Goal: Register for event/course

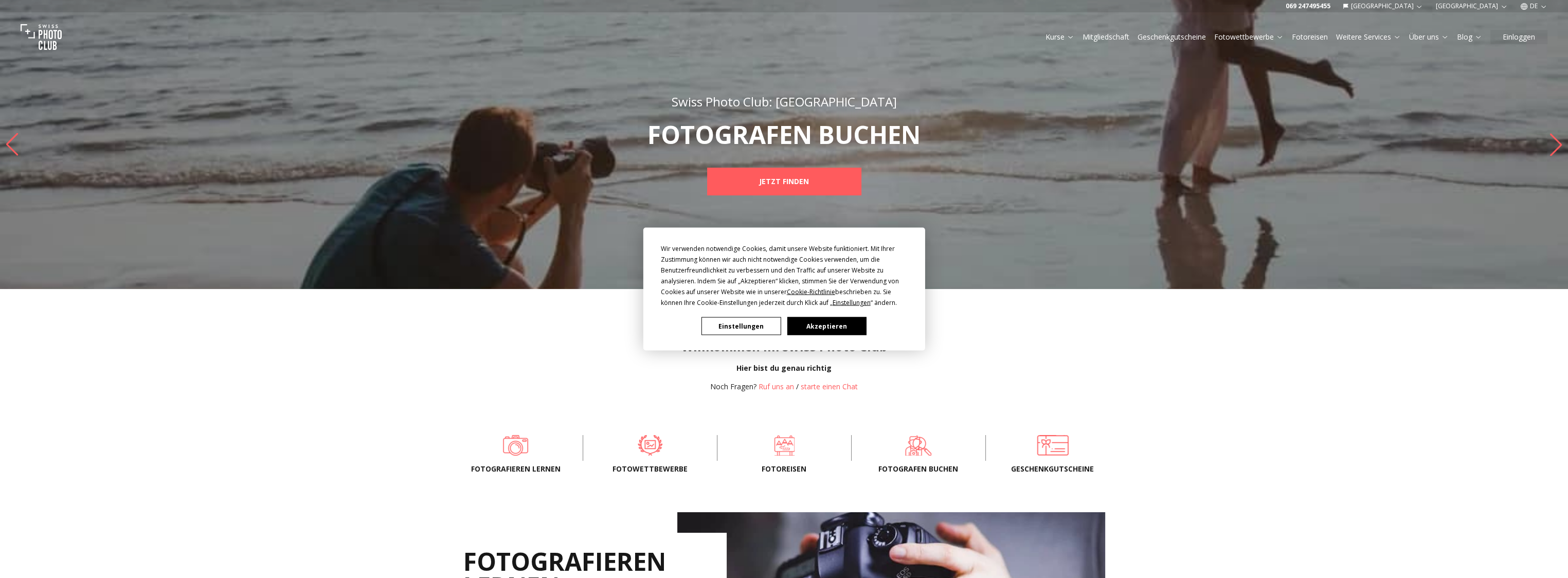
click at [856, 318] on button "Akzeptieren" at bounding box center [826, 326] width 79 height 18
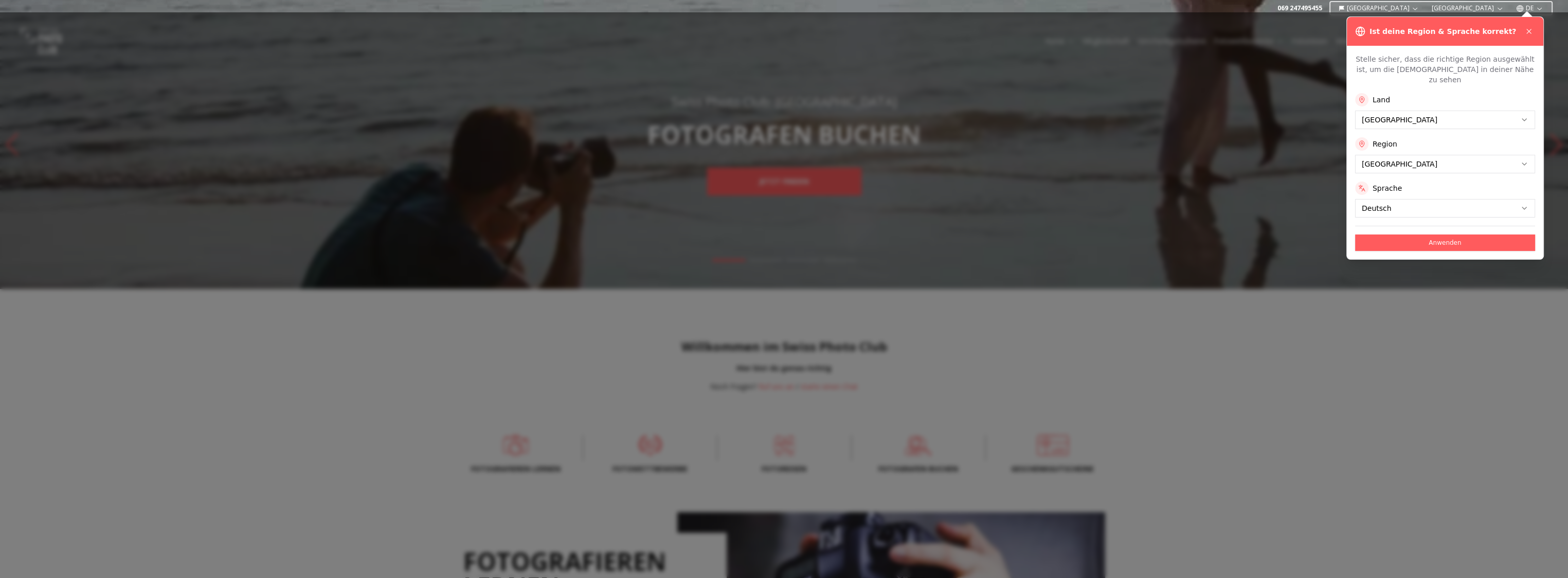
click at [1422, 311] on div at bounding box center [784, 295] width 1568 height 566
click at [1531, 30] on icon at bounding box center [1528, 31] width 8 height 8
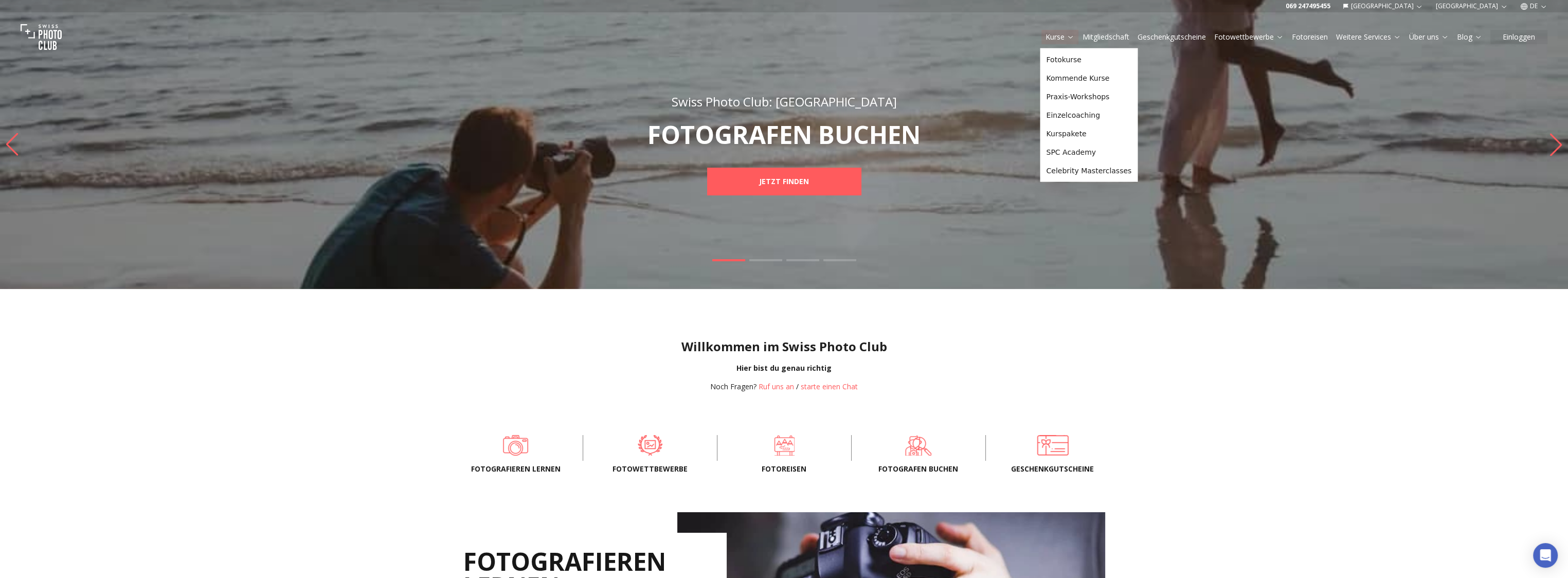
click at [1061, 37] on link "Kurse" at bounding box center [1059, 37] width 29 height 10
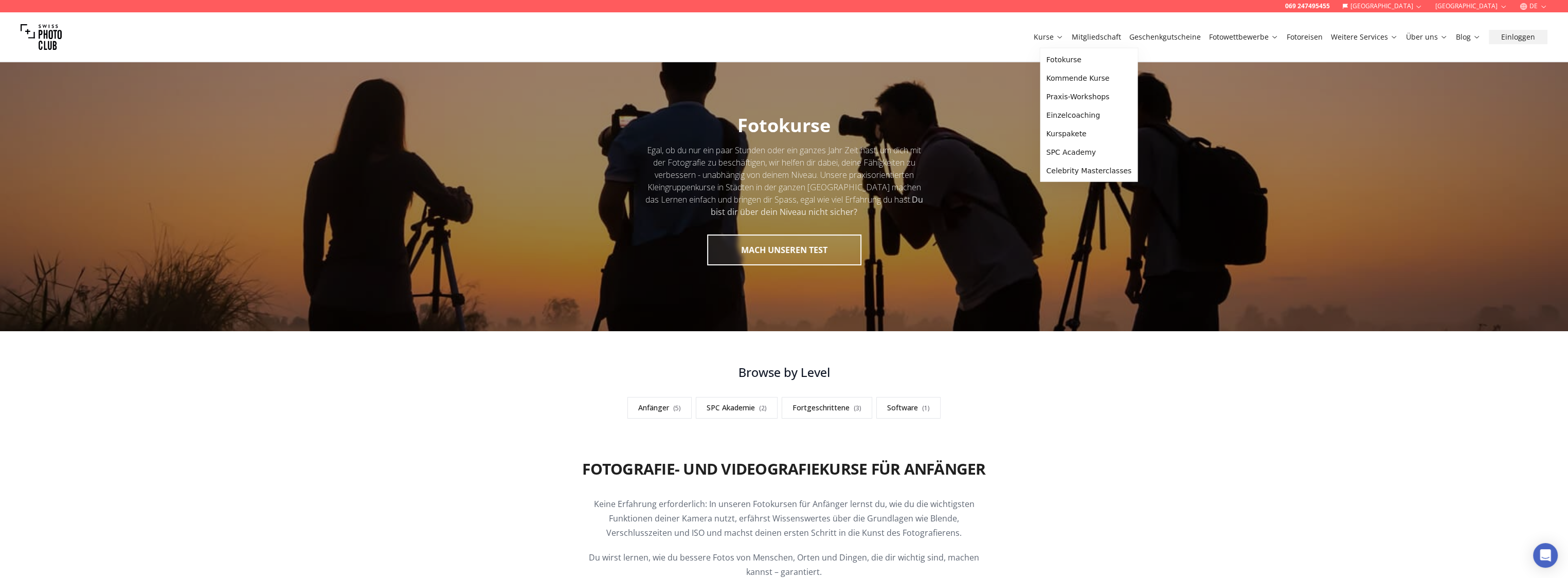
click at [1029, 375] on h3 "Browse by Level" at bounding box center [784, 372] width 510 height 16
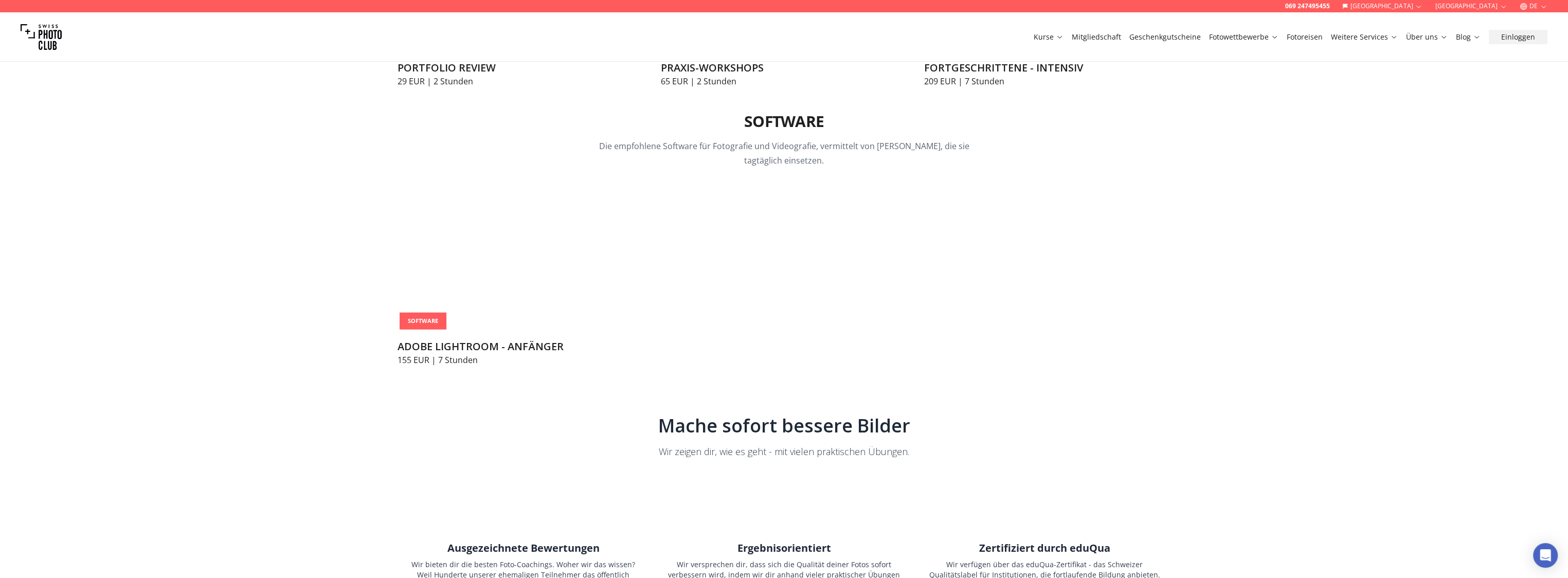
scroll to position [1594, 0]
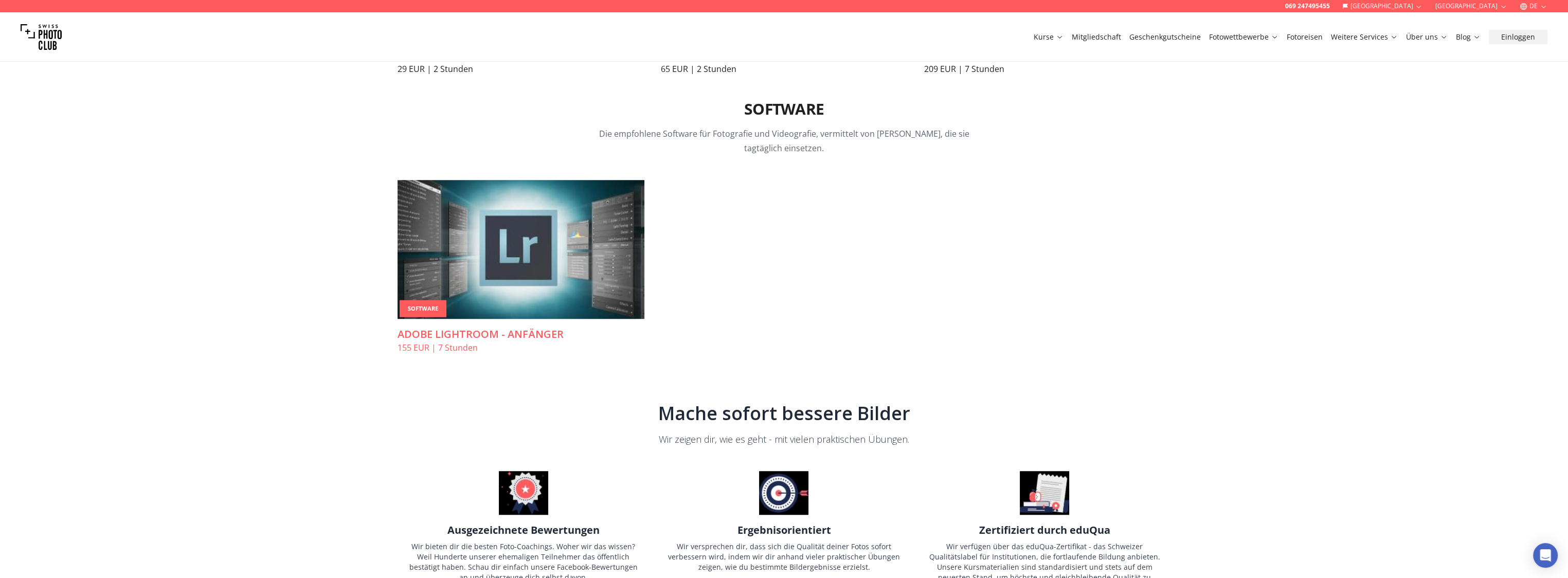
click at [520, 303] on img at bounding box center [520, 249] width 247 height 139
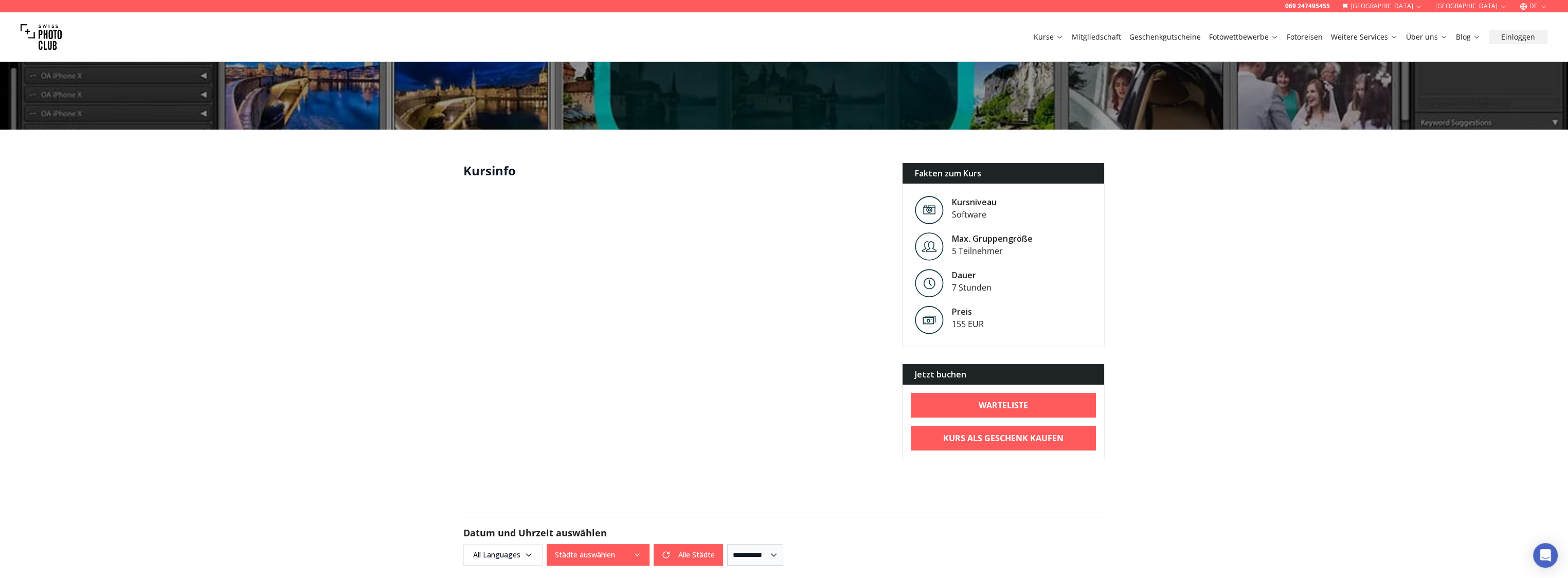
scroll to position [206, 0]
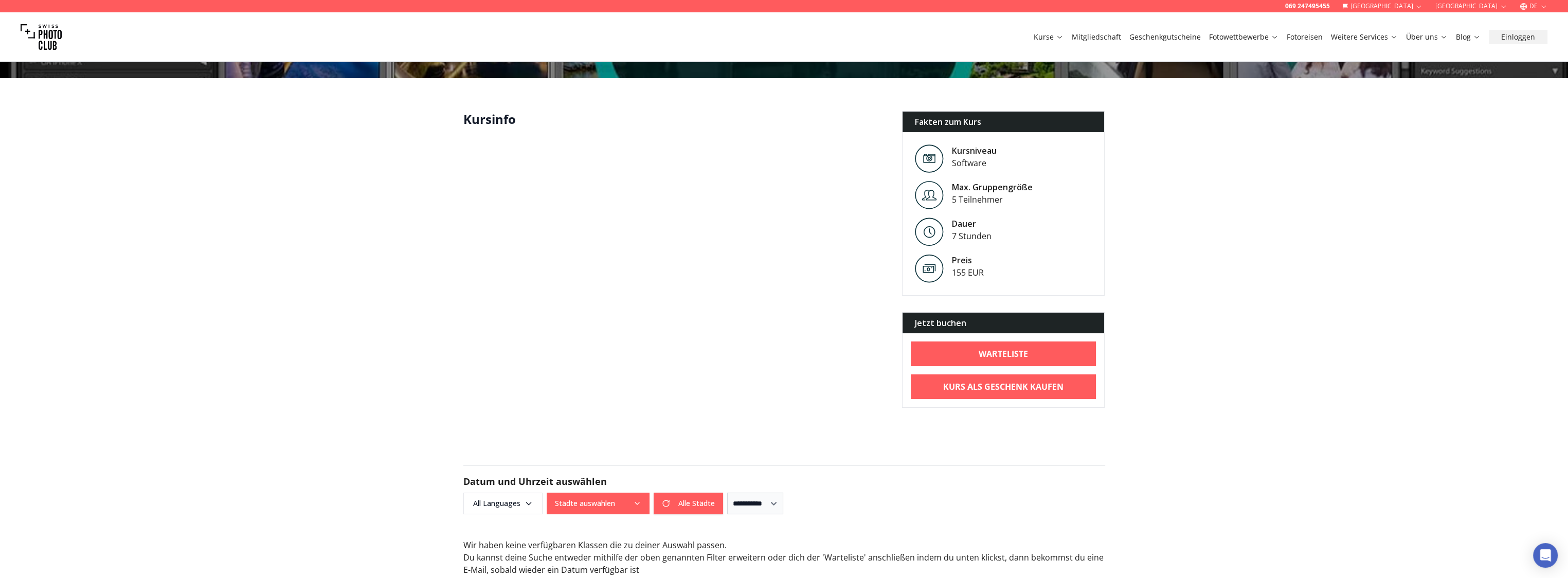
click at [1422, 7] on icon "button" at bounding box center [1419, 7] width 8 height 8
click at [1545, 4] on icon "button" at bounding box center [1543, 7] width 8 height 8
click at [1524, 6] on icon "button" at bounding box center [1523, 6] width 4 height 7
click at [1495, 10] on button "[GEOGRAPHIC_DATA]" at bounding box center [1471, 6] width 81 height 12
click at [1427, 10] on button "[GEOGRAPHIC_DATA]" at bounding box center [1383, 6] width 89 height 12
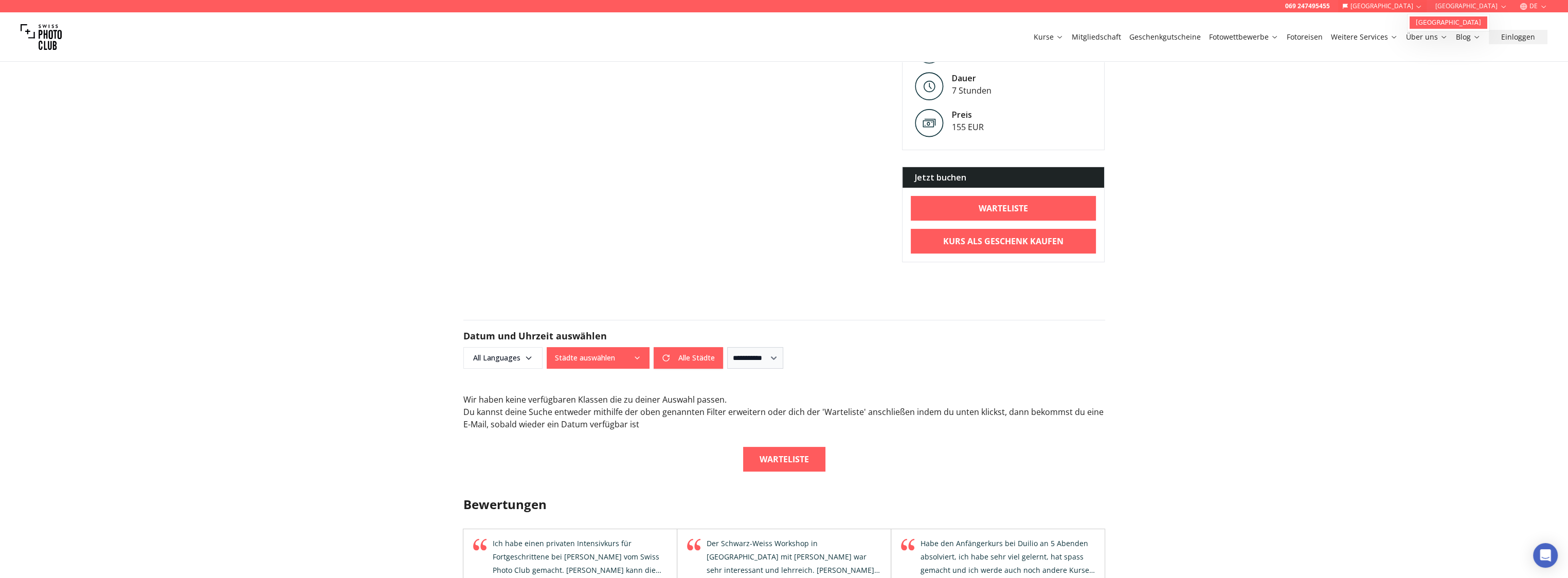
scroll to position [411, 0]
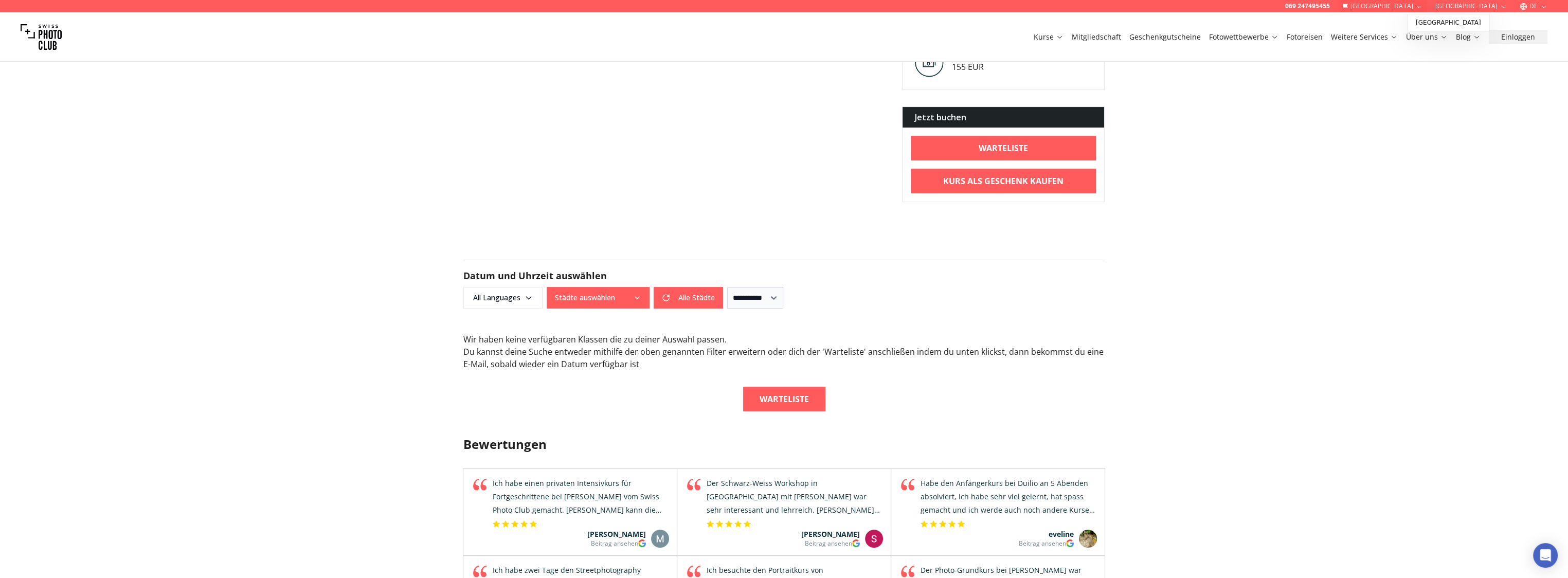
click at [1360, 132] on div "**********" at bounding box center [784, 442] width 1568 height 1706
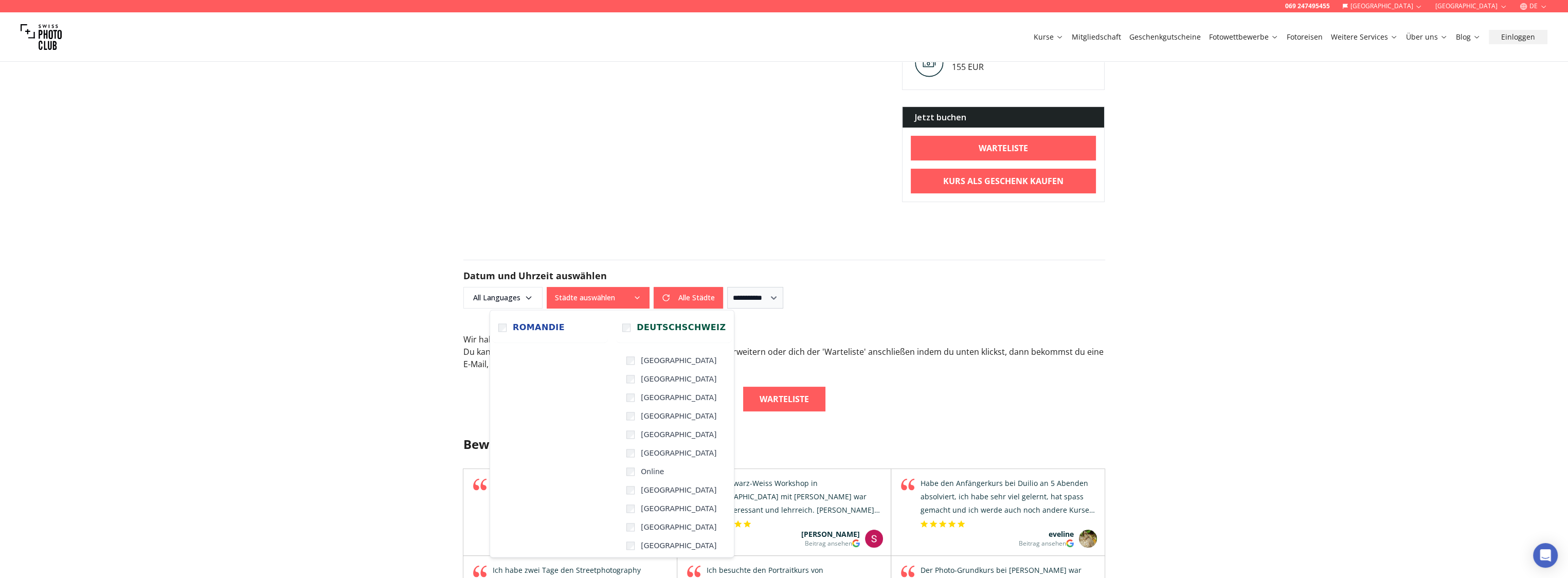
click at [635, 307] on button "Städte auswählen" at bounding box center [598, 298] width 103 height 22
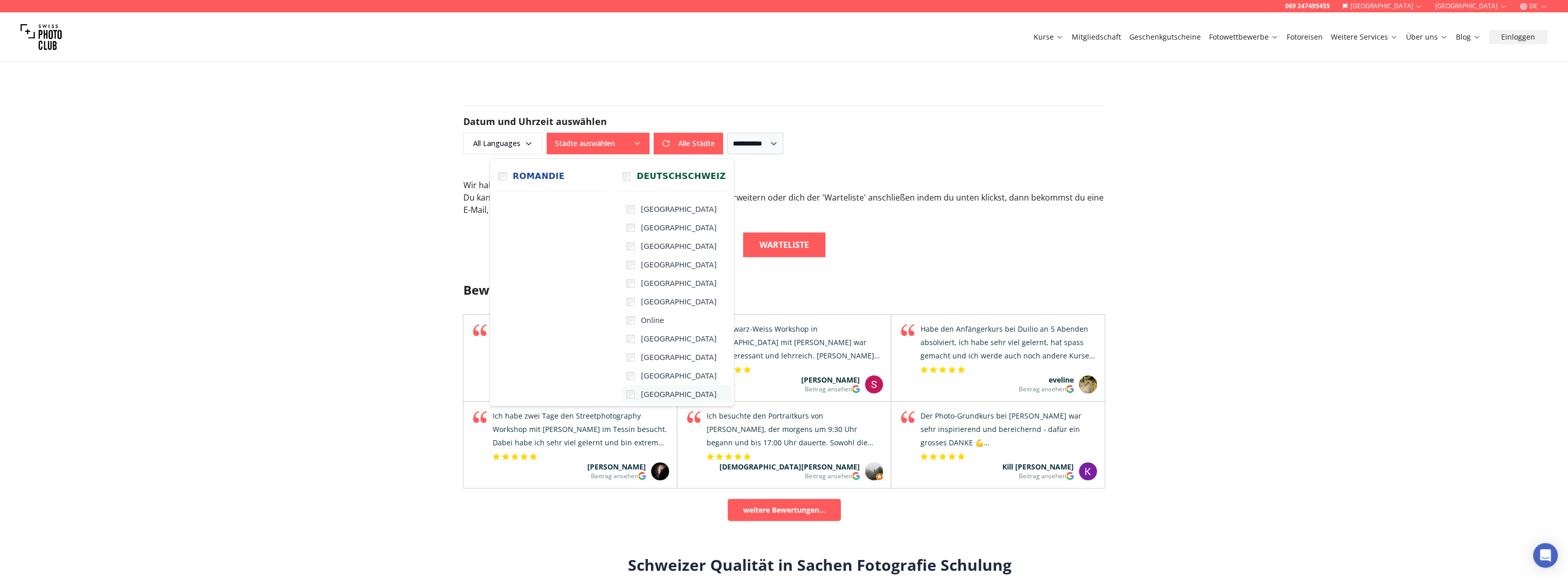
scroll to position [514, 0]
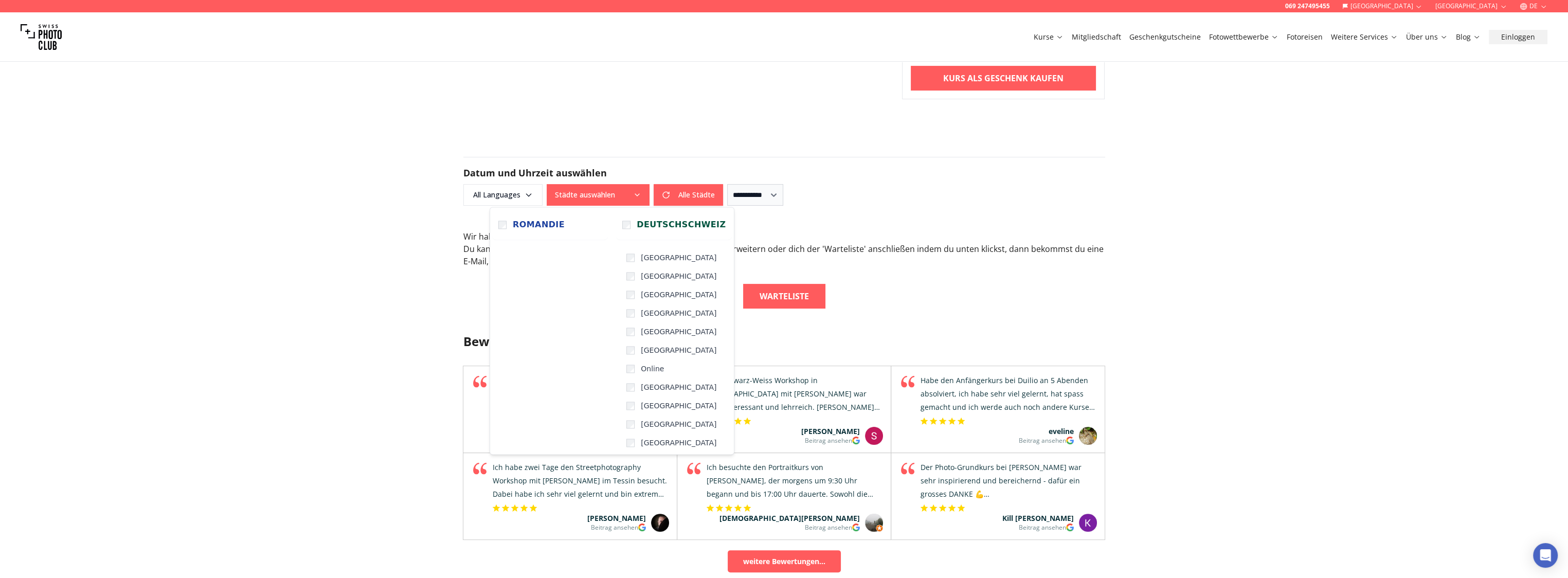
click at [764, 162] on div "**********" at bounding box center [784, 181] width 642 height 49
